Goal: Transaction & Acquisition: Book appointment/travel/reservation

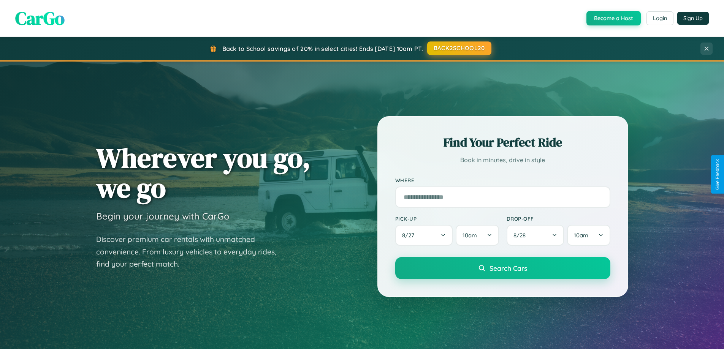
click at [459, 48] on button "BACK2SCHOOL20" at bounding box center [459, 48] width 64 height 14
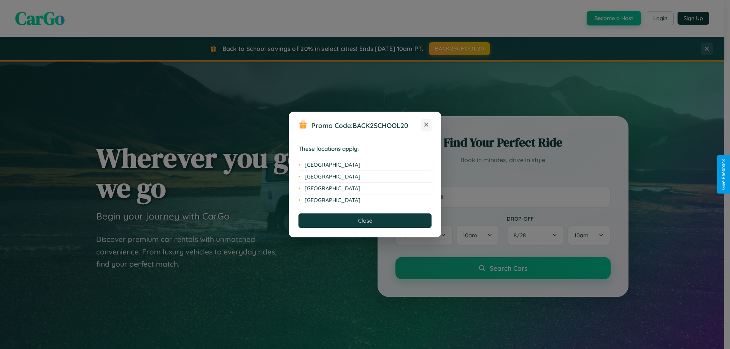
click at [426, 125] on icon at bounding box center [426, 125] width 4 height 4
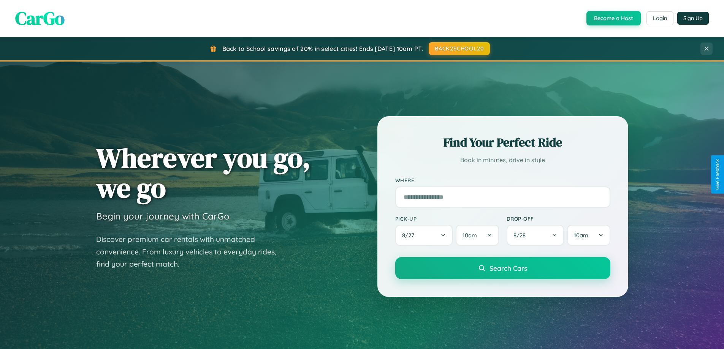
scroll to position [1221, 0]
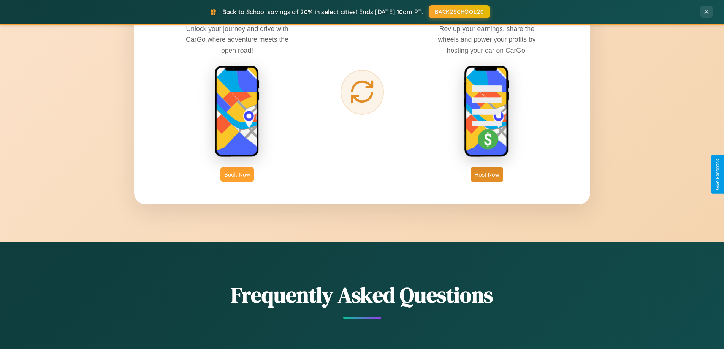
click at [237, 174] on button "Book Now" at bounding box center [236, 175] width 33 height 14
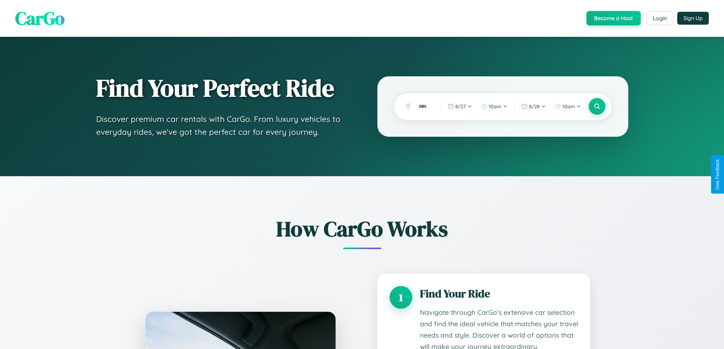
scroll to position [1161, 0]
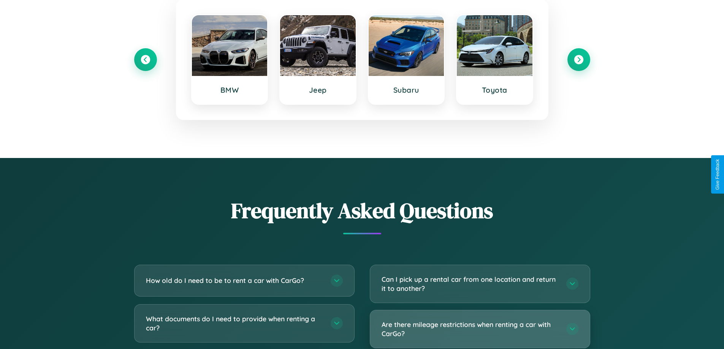
click at [480, 329] on h3 "Are there mileage restrictions when renting a car with CarGo?" at bounding box center [470, 329] width 177 height 19
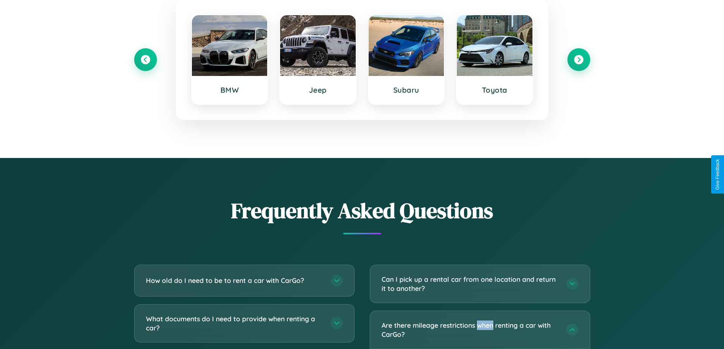
scroll to position [0, 0]
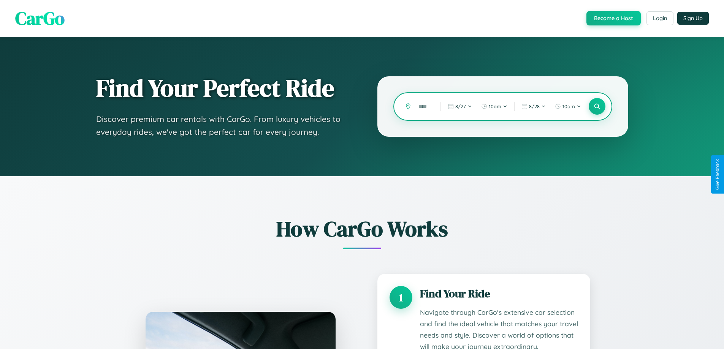
click at [424, 106] on input "text" at bounding box center [424, 106] width 18 height 13
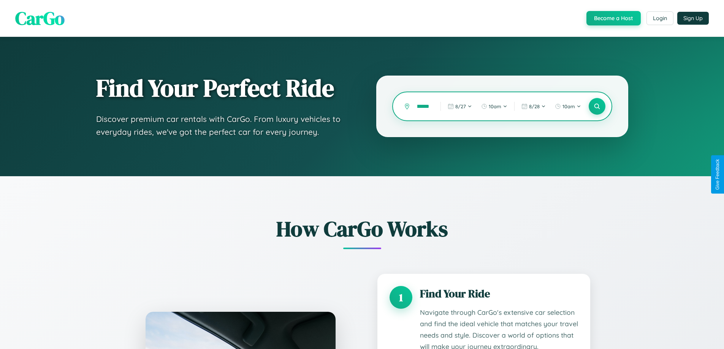
scroll to position [0, 6]
type input "*******"
click at [597, 106] on icon at bounding box center [596, 106] width 7 height 7
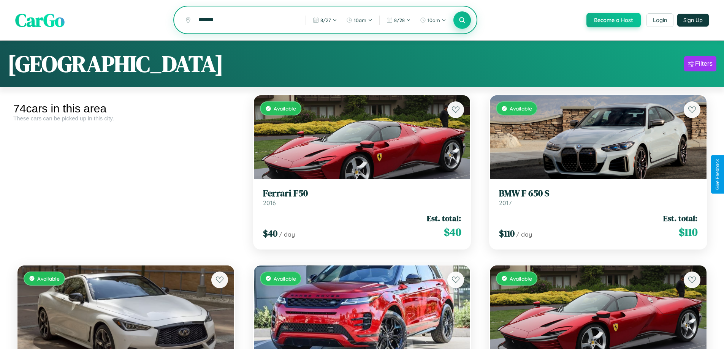
click at [462, 21] on icon at bounding box center [462, 19] width 7 height 7
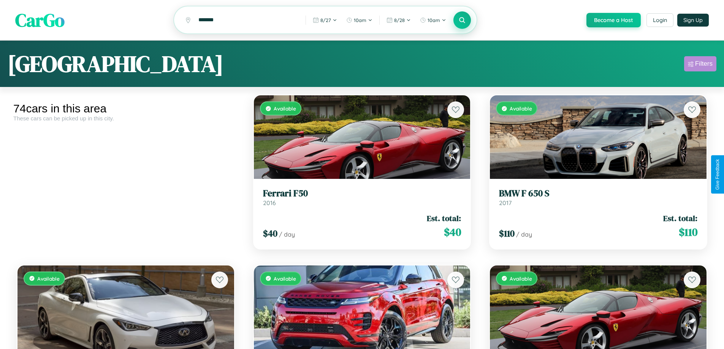
click at [700, 65] on div "Filters" at bounding box center [703, 64] width 17 height 8
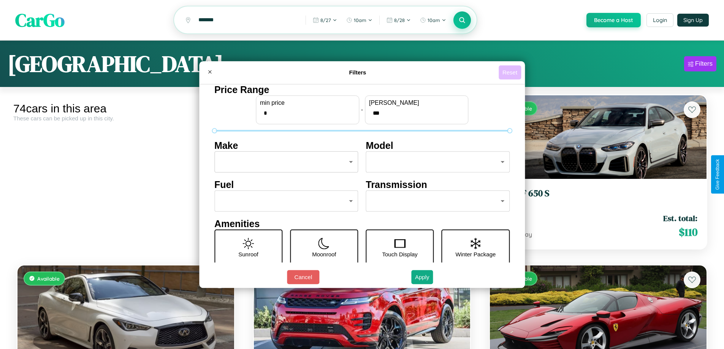
click at [511, 72] on button "Reset" at bounding box center [510, 72] width 22 height 14
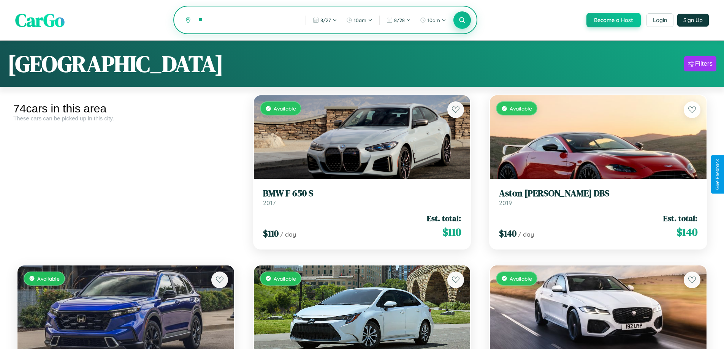
type input "*"
type input "*********"
click at [462, 21] on icon at bounding box center [462, 19] width 7 height 7
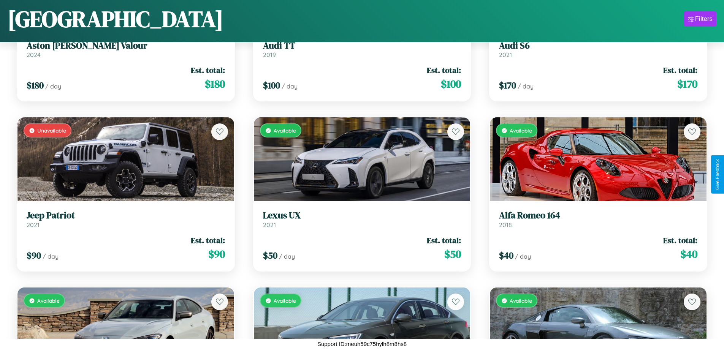
scroll to position [1469, 0]
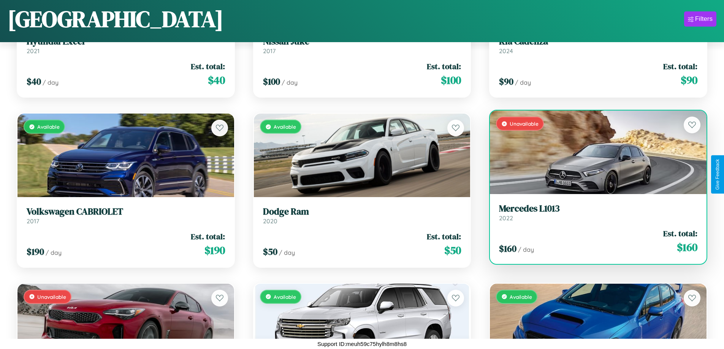
click at [593, 213] on h3 "Mercedes L1013" at bounding box center [598, 208] width 198 height 11
